Goal: Task Accomplishment & Management: Complete application form

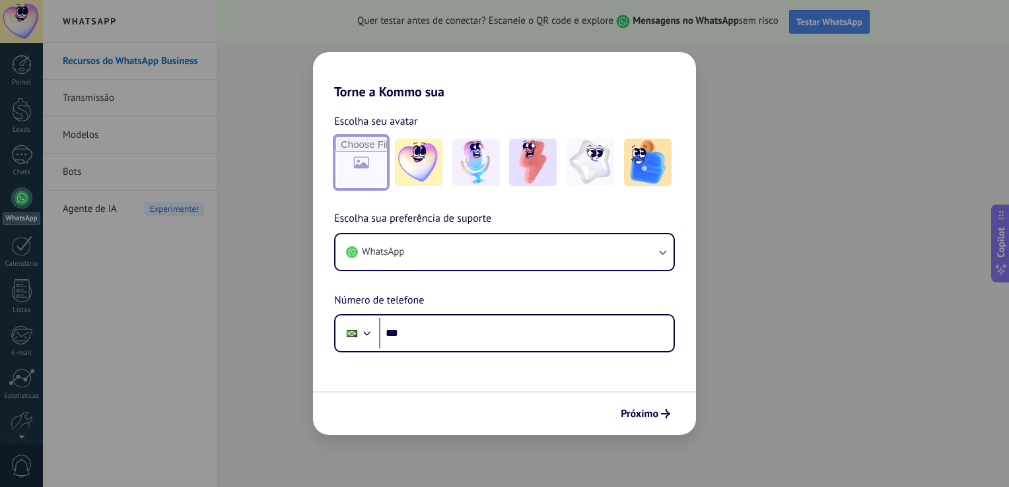
click at [353, 153] on input "file" at bounding box center [362, 163] width 52 height 52
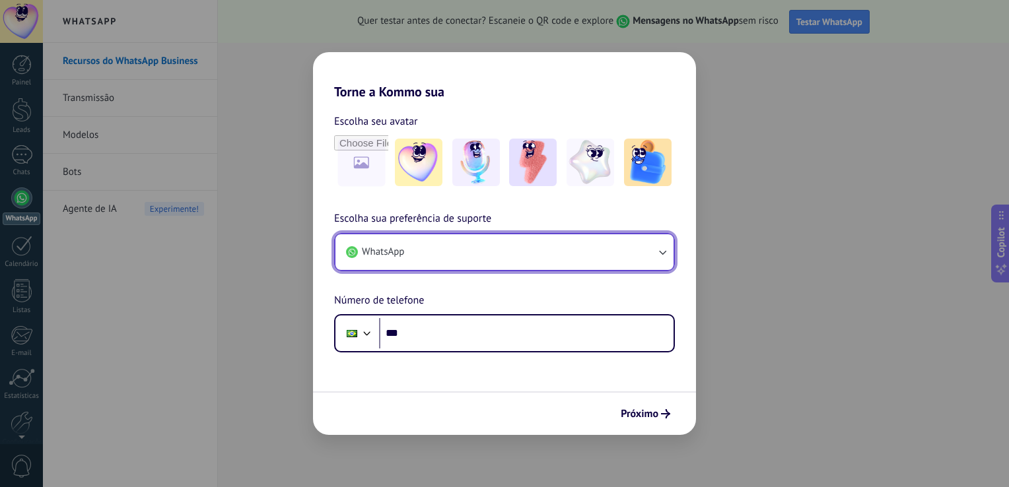
click at [656, 255] on icon "button" at bounding box center [662, 252] width 13 height 13
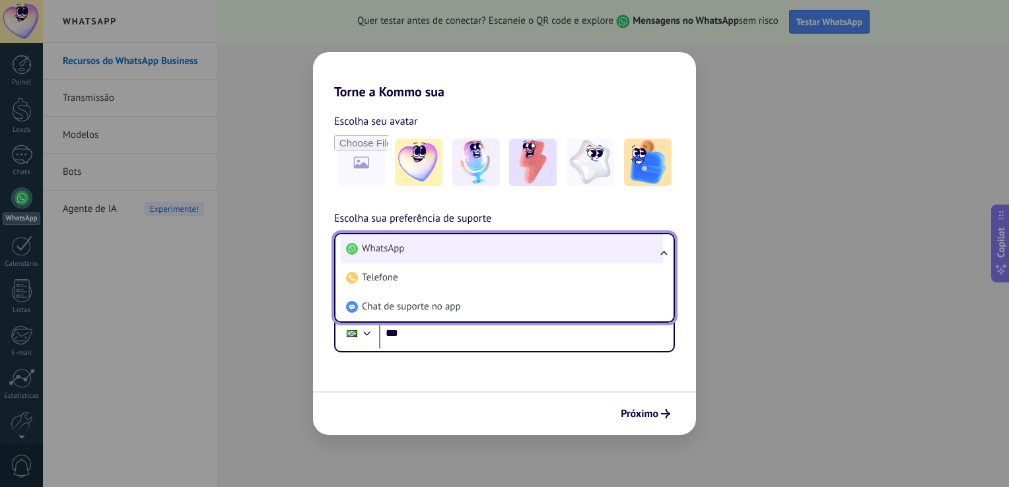
click at [540, 248] on li "WhatsApp" at bounding box center [502, 248] width 322 height 29
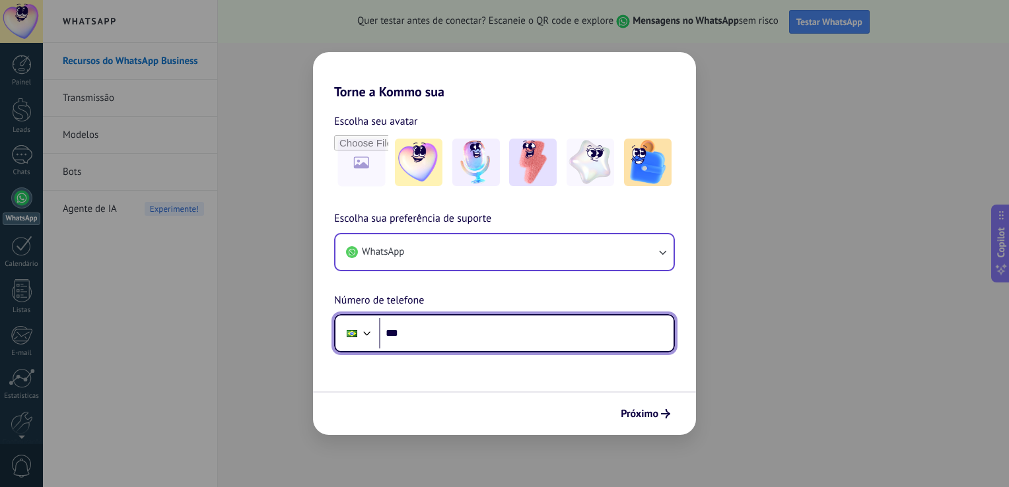
click at [454, 345] on input "***" at bounding box center [526, 333] width 295 height 30
type input "********"
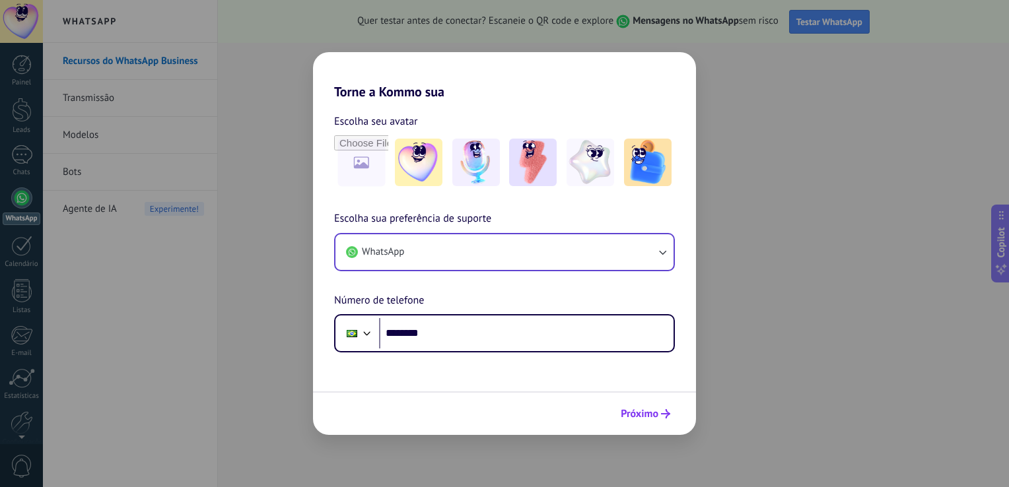
click at [624, 406] on button "Próximo" at bounding box center [645, 414] width 61 height 22
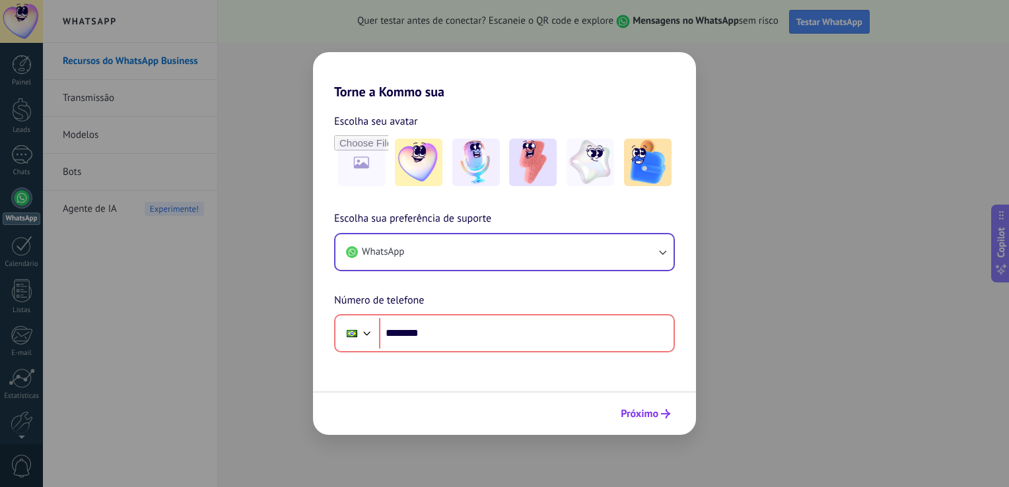
click at [639, 410] on span "Próximo" at bounding box center [640, 414] width 38 height 9
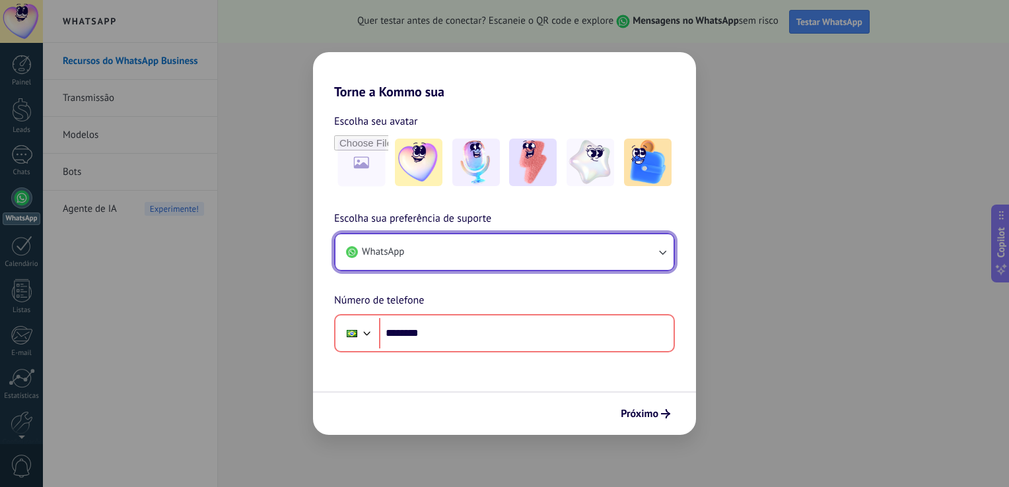
click at [658, 258] on icon "button" at bounding box center [662, 252] width 13 height 13
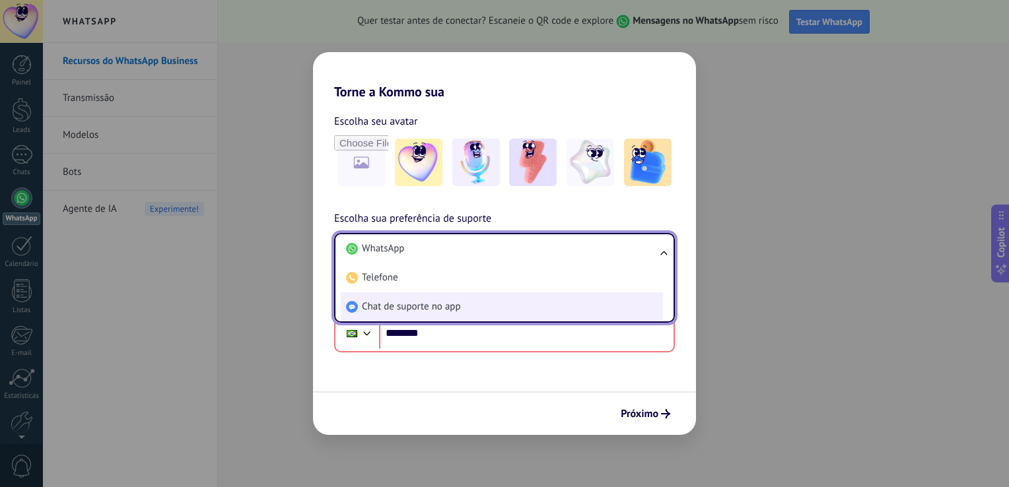
click at [581, 307] on li "Chat de suporte no app" at bounding box center [502, 307] width 322 height 29
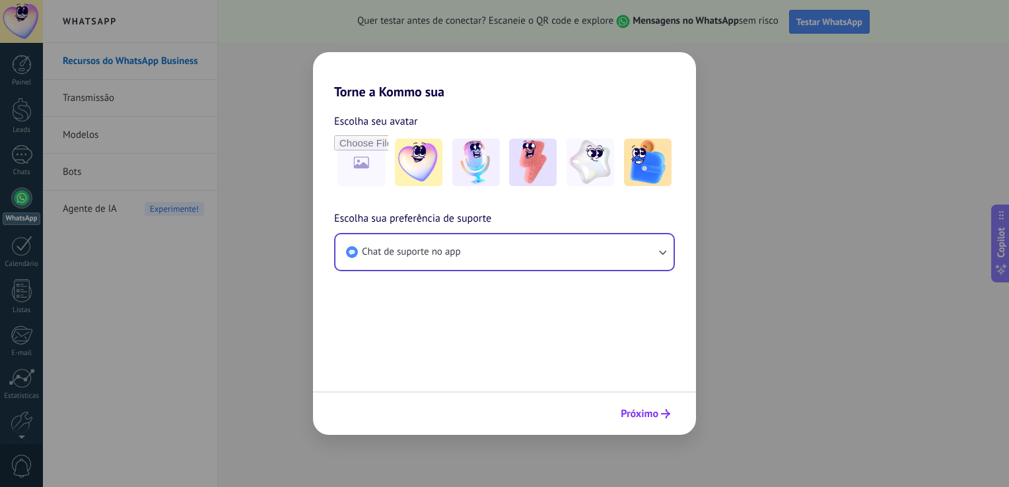
click at [641, 410] on span "Próximo" at bounding box center [640, 414] width 38 height 9
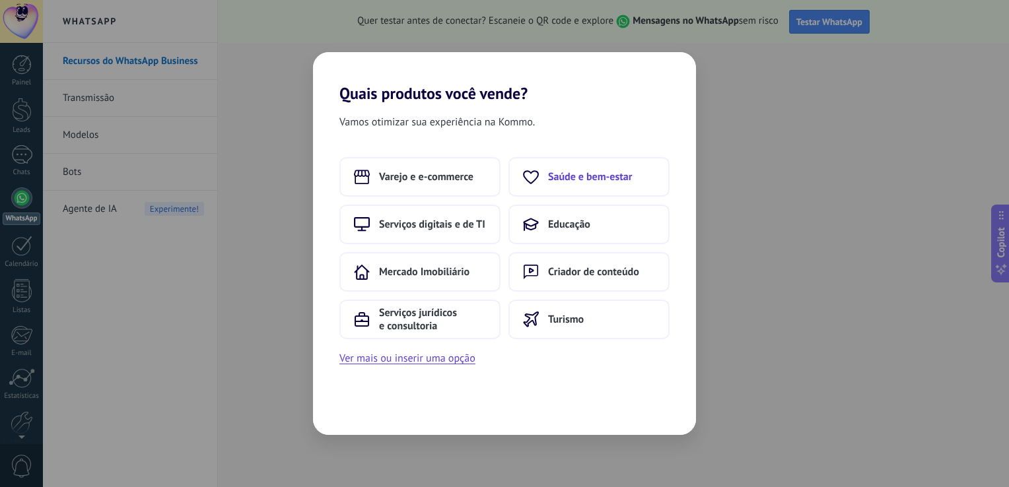
click at [554, 168] on button "Saúde e bem-estar" at bounding box center [589, 177] width 161 height 40
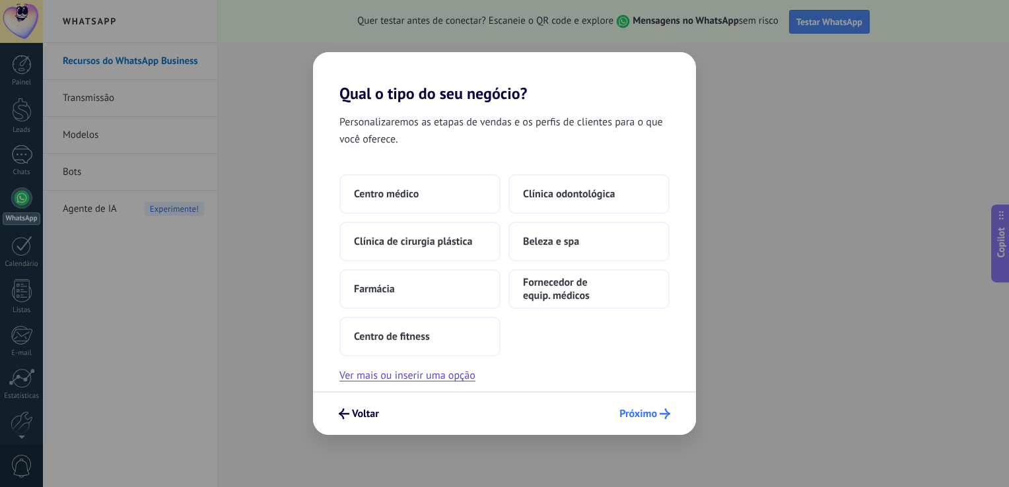
click at [628, 410] on span "Próximo" at bounding box center [639, 414] width 38 height 9
click at [365, 411] on span "Voltar" at bounding box center [365, 414] width 27 height 9
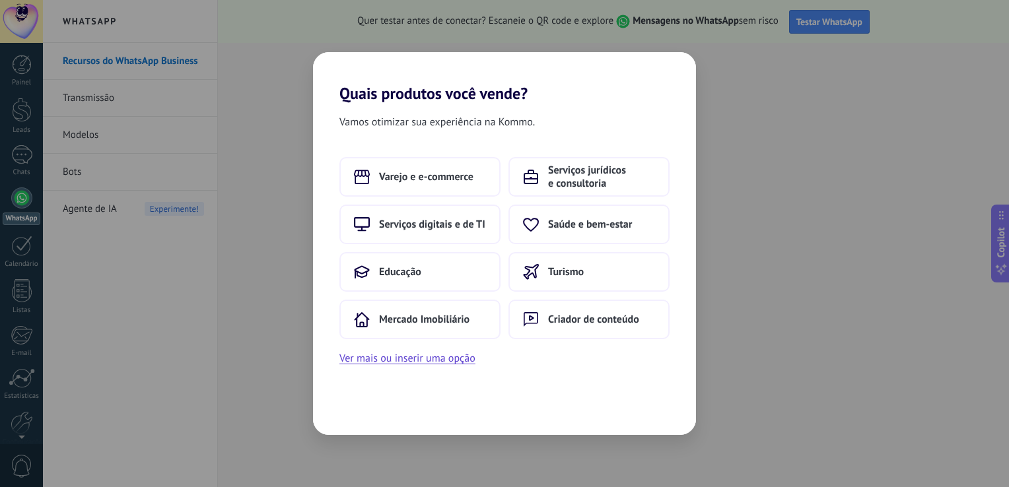
click at [365, 411] on div "Vamos otimizar sua experiência na Kommo. Varejo e e-commerce Serviços jurídicos…" at bounding box center [504, 269] width 383 height 332
